Goal: Find contact information: Find contact information

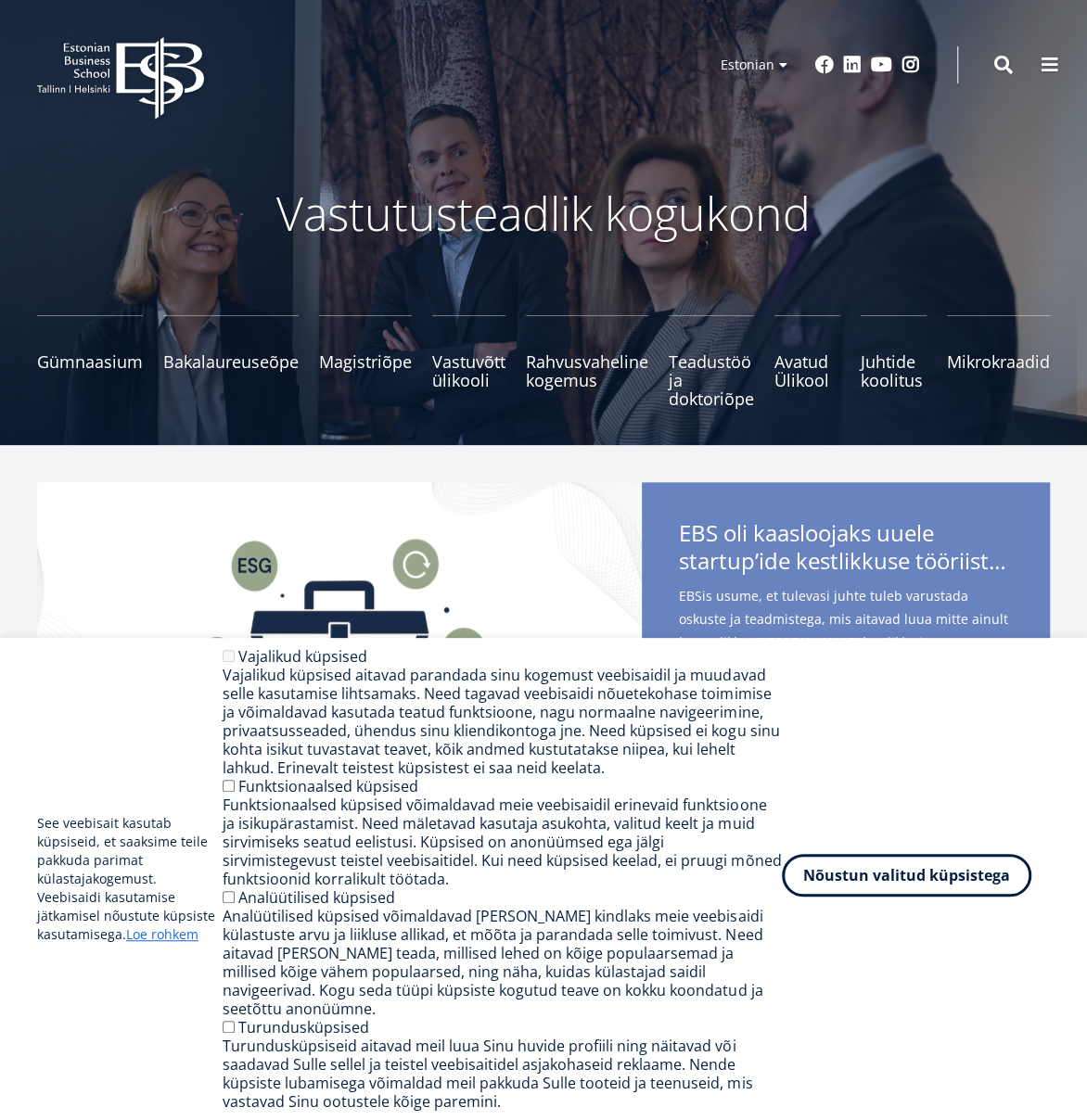
click at [906, 892] on button "Nõustun valitud küpsistega" at bounding box center [906, 875] width 249 height 43
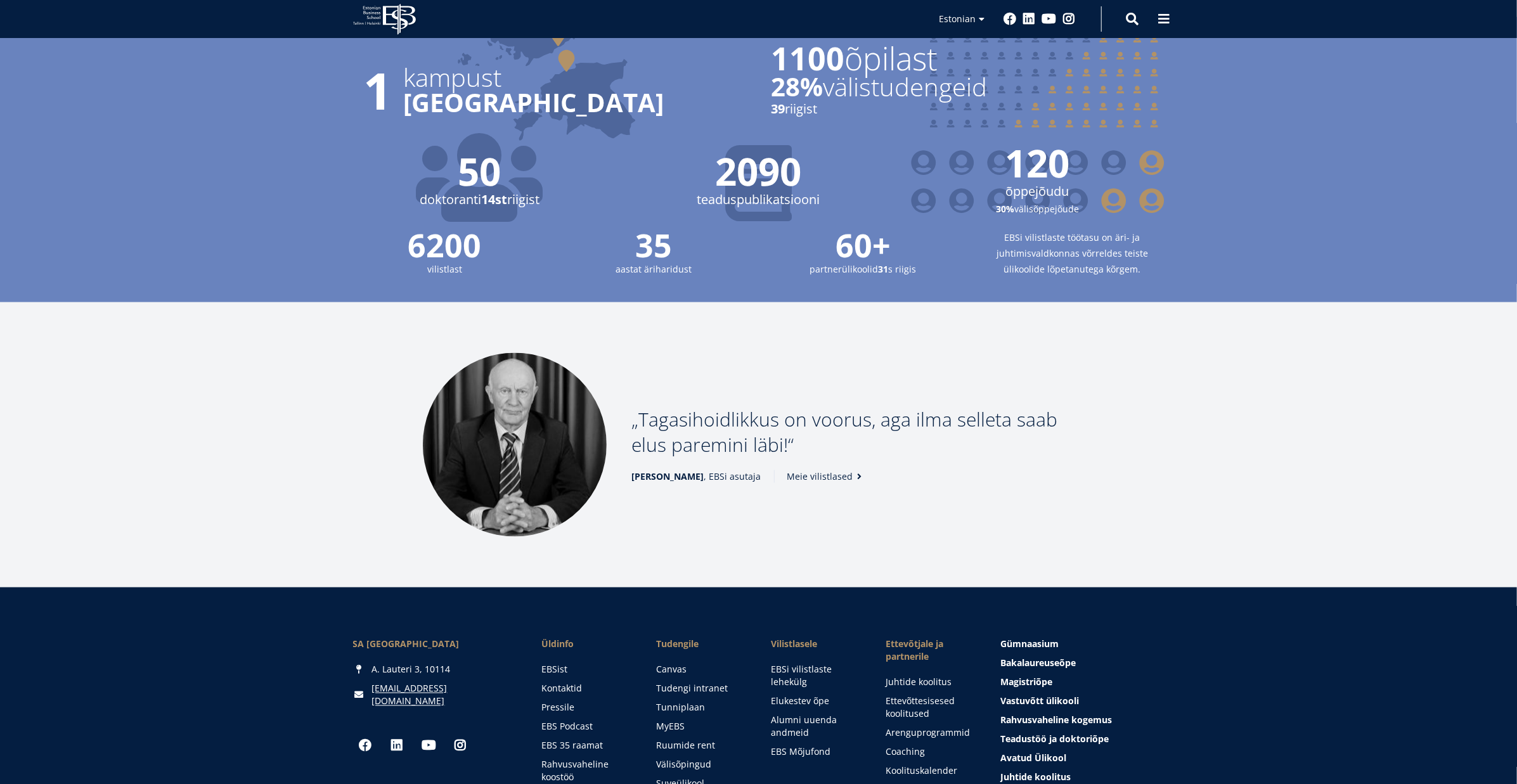
scroll to position [1526, 0]
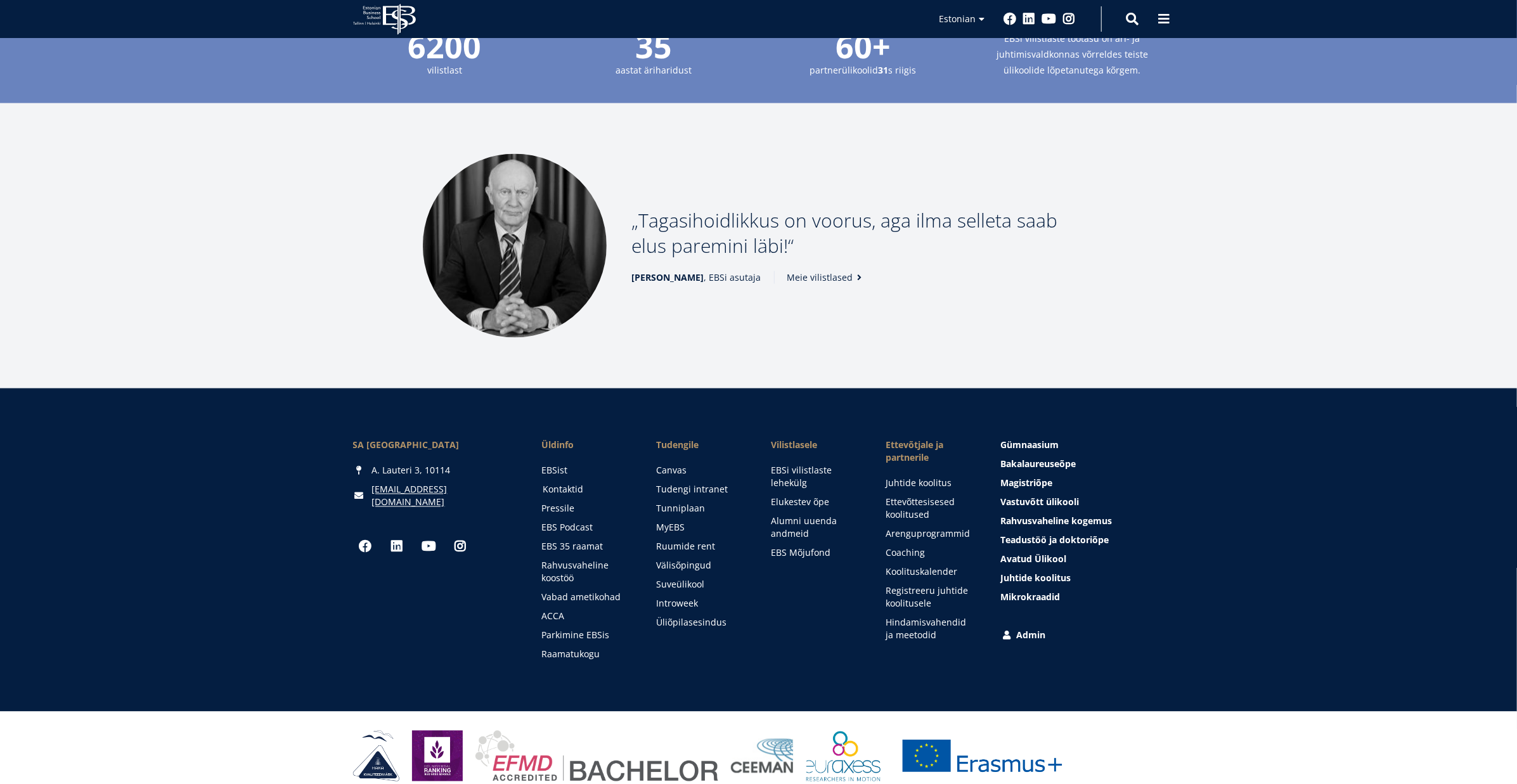
click at [574, 483] on link "Kontaktid" at bounding box center [588, 489] width 89 height 13
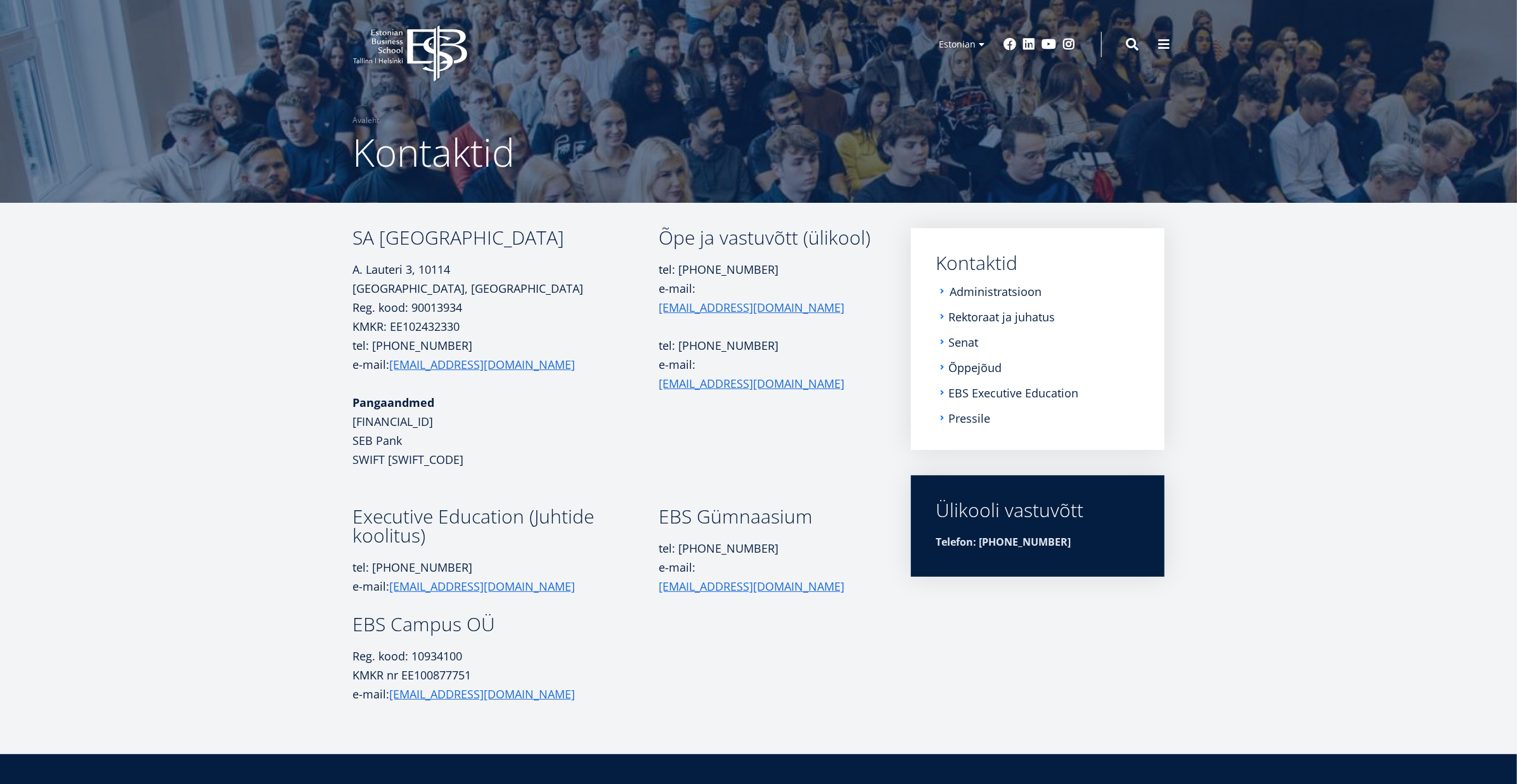
click at [1018, 291] on link "Administratsioon" at bounding box center [996, 291] width 92 height 13
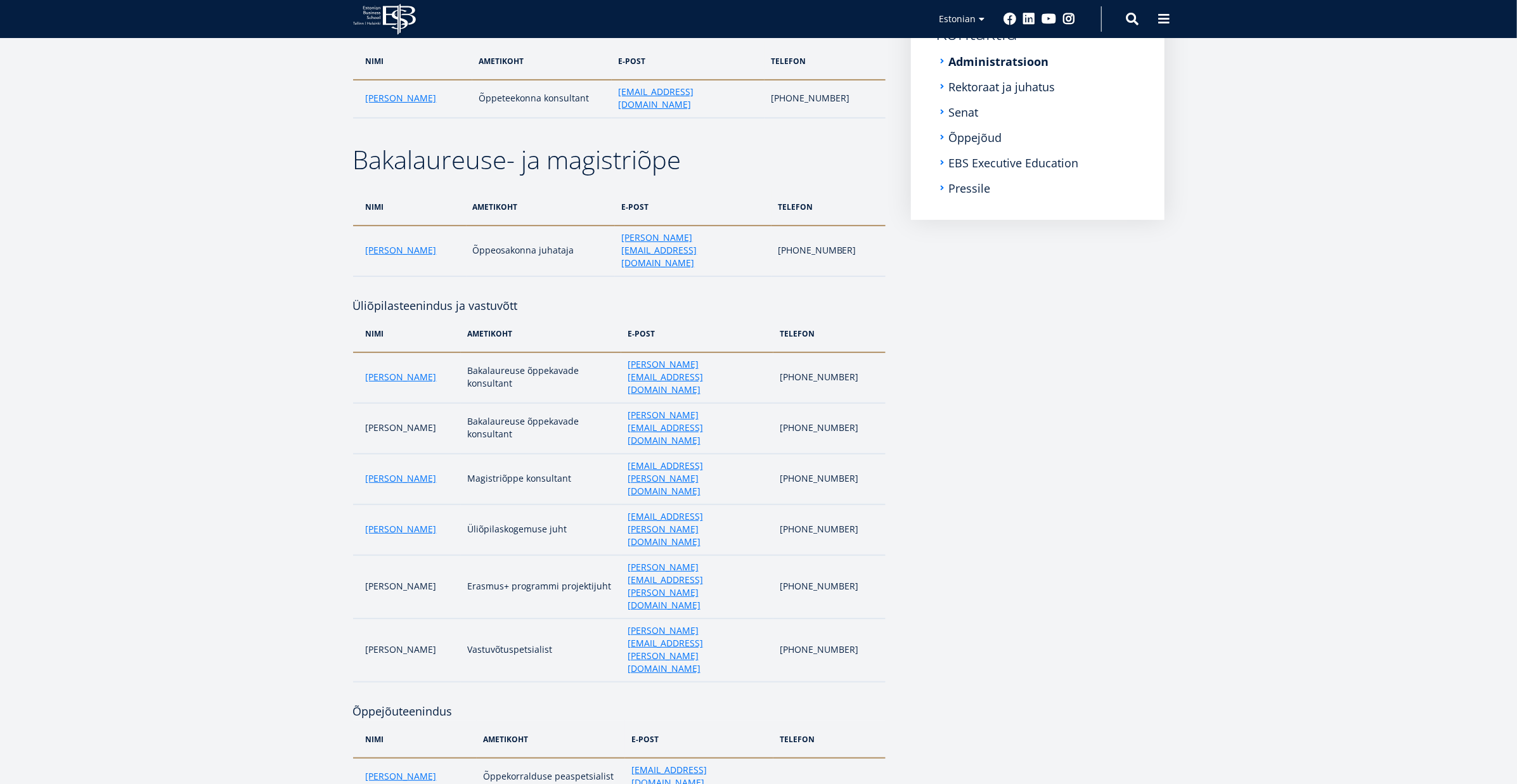
scroll to position [268, 0]
